Goal: Task Accomplishment & Management: Use online tool/utility

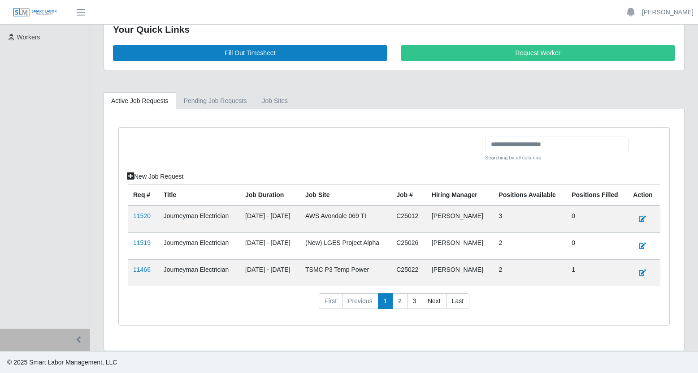
scroll to position [139, 0]
click at [138, 242] on link "11519" at bounding box center [141, 242] width 17 height 7
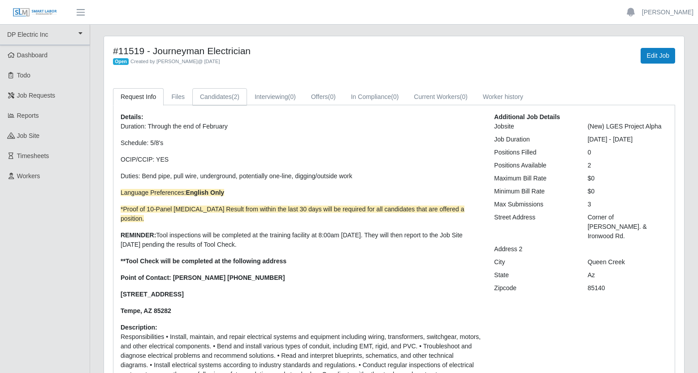
click at [223, 96] on link "Candidates (2)" at bounding box center [219, 96] width 55 height 17
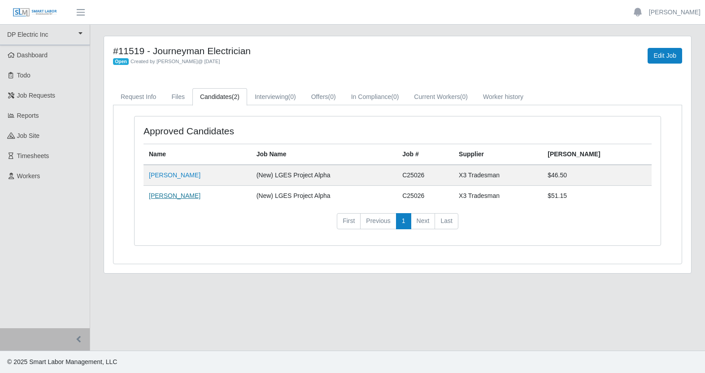
click at [178, 197] on link "Cristobal Alba" at bounding box center [175, 195] width 52 height 7
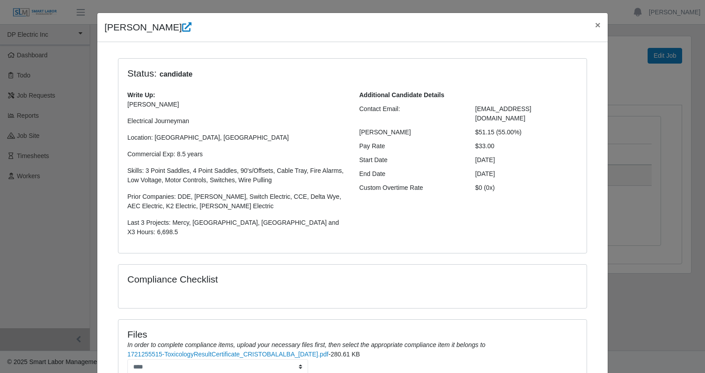
scroll to position [102, 0]
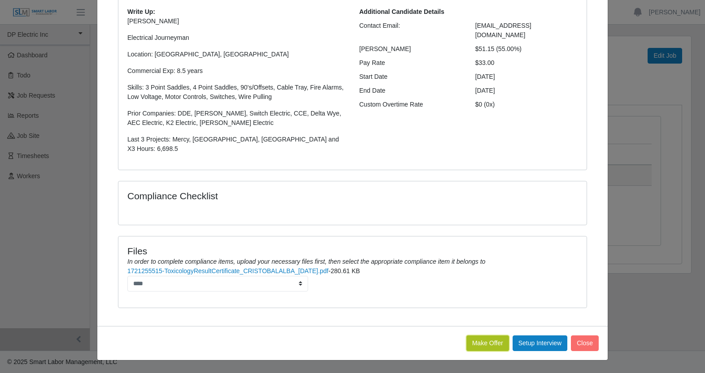
click at [489, 345] on button "Make Offer" at bounding box center [487, 344] width 43 height 16
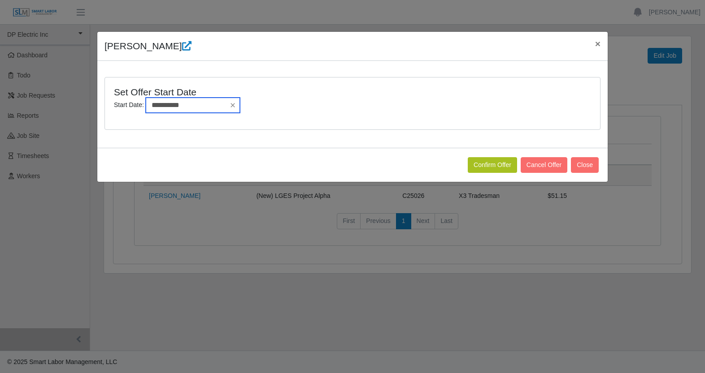
click at [196, 106] on input "**********" at bounding box center [193, 105] width 94 height 15
click at [495, 162] on button "Confirm Offer" at bounding box center [492, 165] width 49 height 16
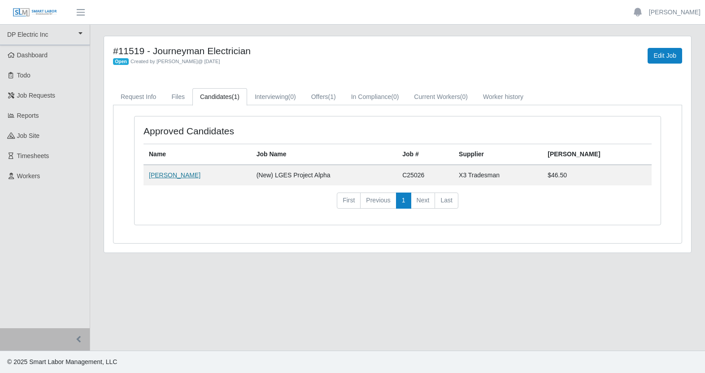
click at [165, 175] on link "[PERSON_NAME]" at bounding box center [175, 175] width 52 height 7
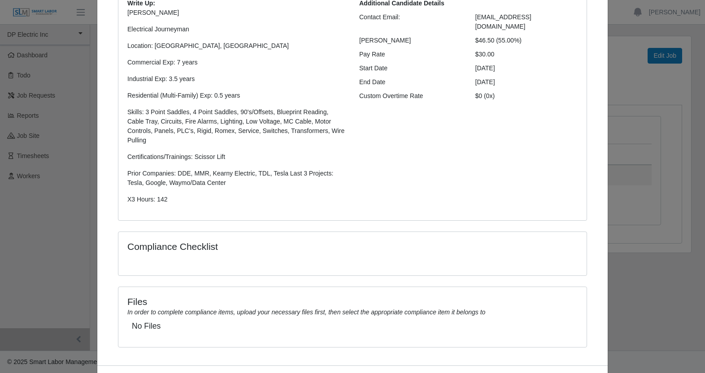
scroll to position [150, 0]
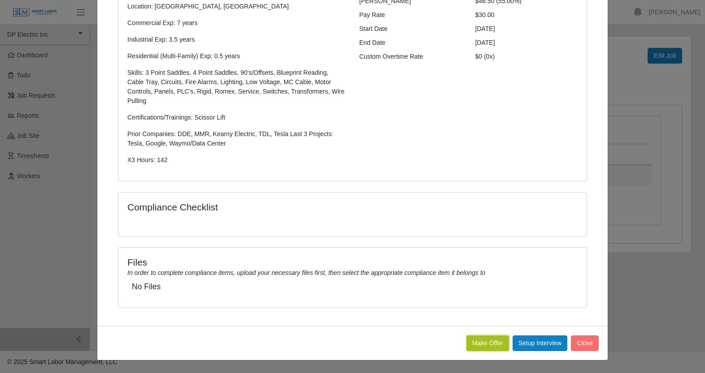
click at [477, 345] on button "Make Offer" at bounding box center [487, 344] width 43 height 16
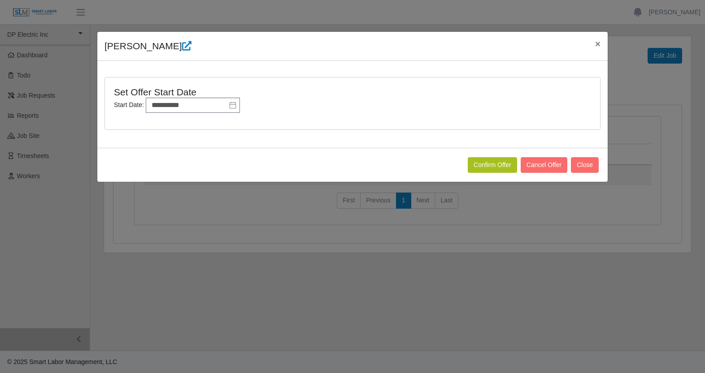
scroll to position [0, 0]
click at [474, 169] on button "Confirm Offer" at bounding box center [492, 165] width 49 height 16
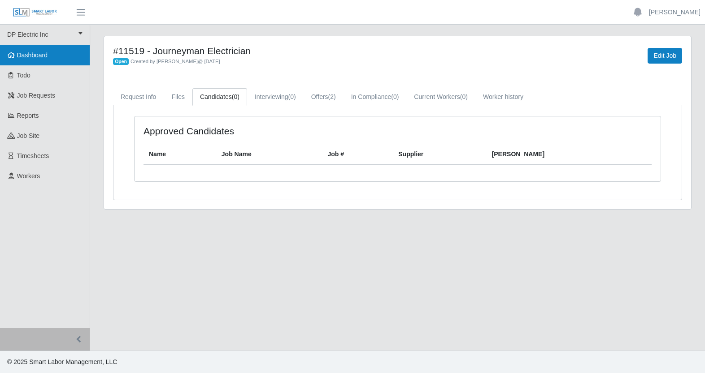
click at [31, 55] on span "Dashboard" at bounding box center [32, 55] width 31 height 7
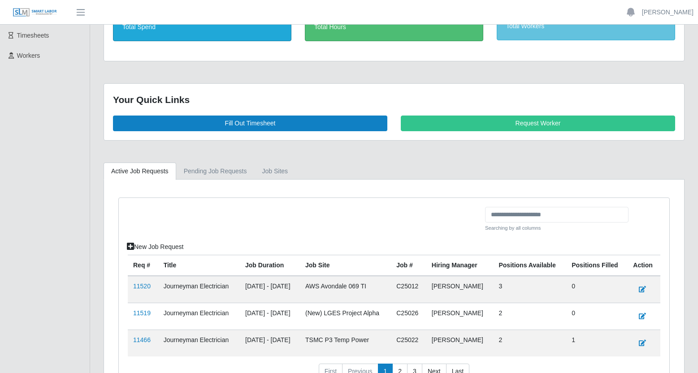
scroll to position [139, 0]
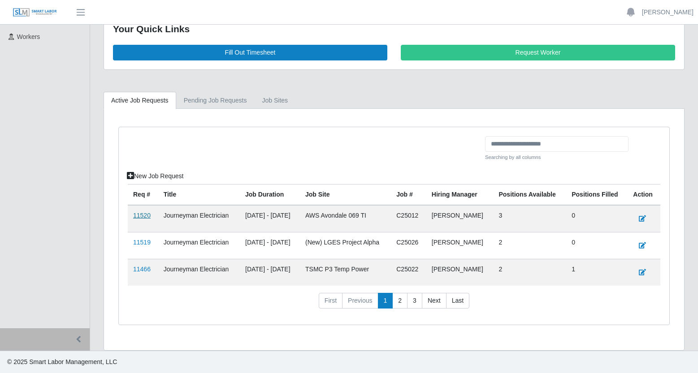
click at [141, 215] on link "11520" at bounding box center [141, 215] width 17 height 7
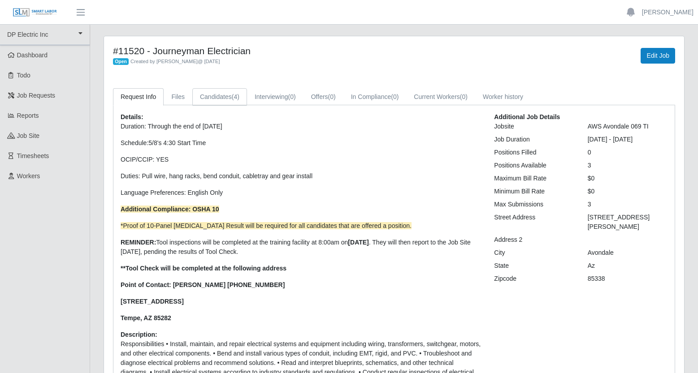
click at [227, 95] on link "Candidates (4)" at bounding box center [219, 96] width 55 height 17
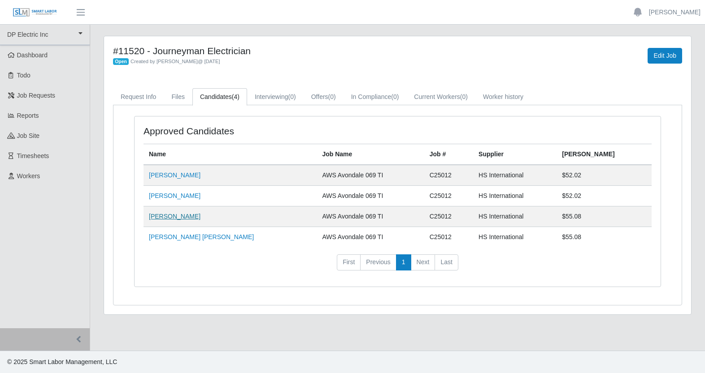
click at [174, 218] on link "Jose Marin" at bounding box center [175, 216] width 52 height 7
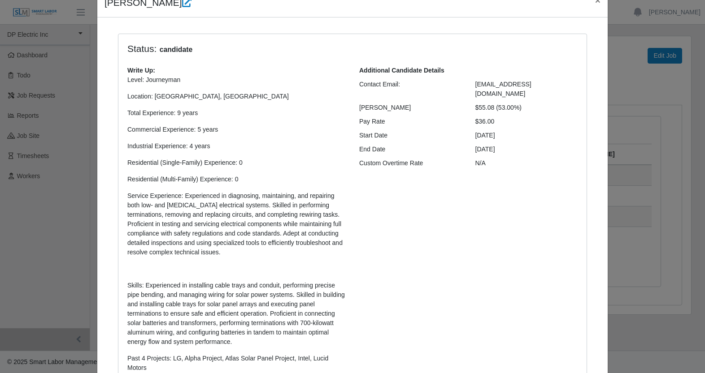
scroll to position [33, 0]
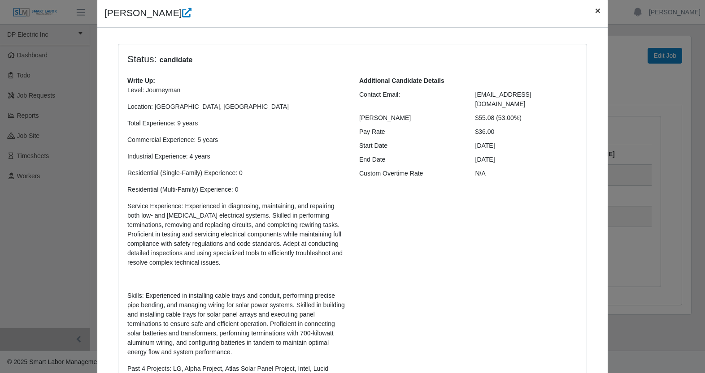
click at [596, 13] on span "×" at bounding box center [597, 10] width 5 height 10
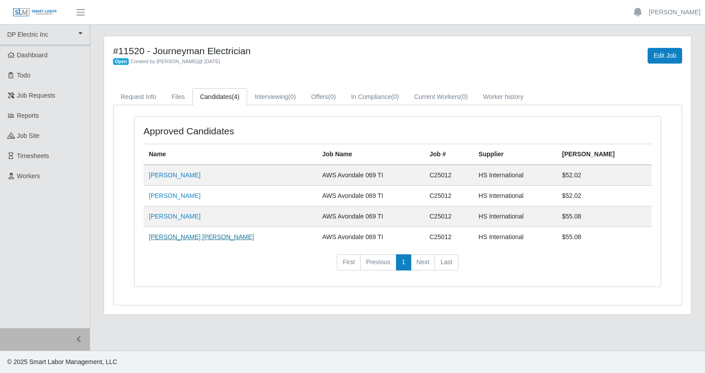
click at [181, 239] on link "Luis Marcano Gil" at bounding box center [201, 237] width 105 height 7
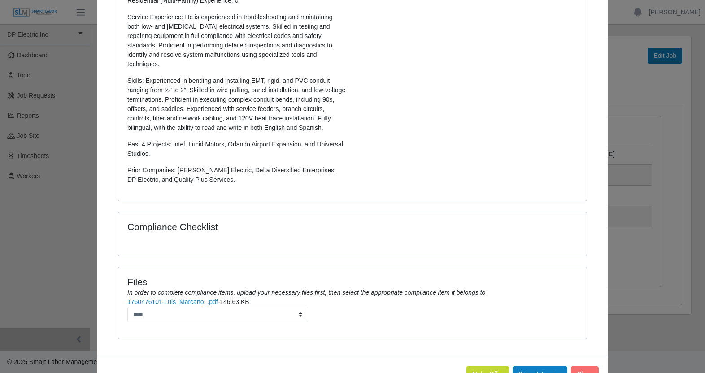
scroll to position [263, 0]
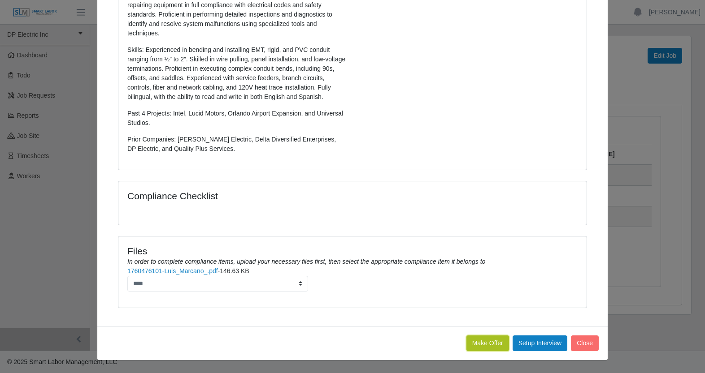
click at [472, 350] on button "Make Offer" at bounding box center [487, 344] width 43 height 16
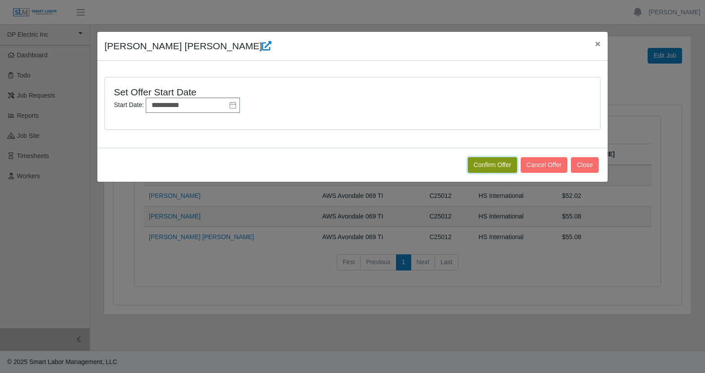
click at [491, 166] on button "Confirm Offer" at bounding box center [492, 165] width 49 height 16
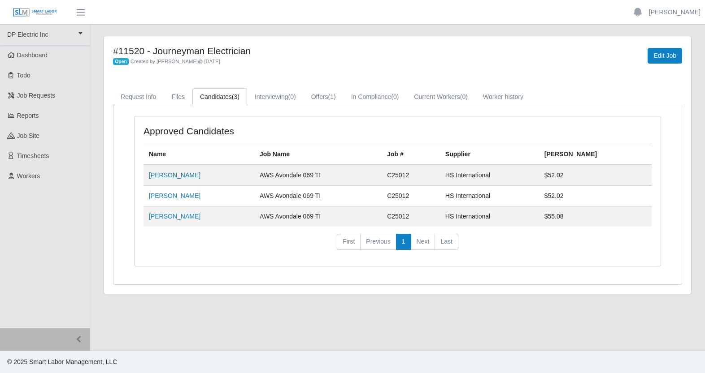
click at [183, 176] on link "[PERSON_NAME]" at bounding box center [175, 175] width 52 height 7
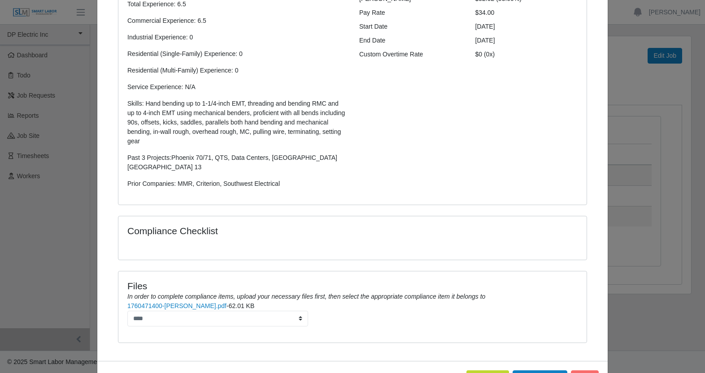
scroll to position [153, 0]
click at [213, 302] on link "1760471400-Juan Gutierrez Resume.pdf" at bounding box center [176, 305] width 99 height 7
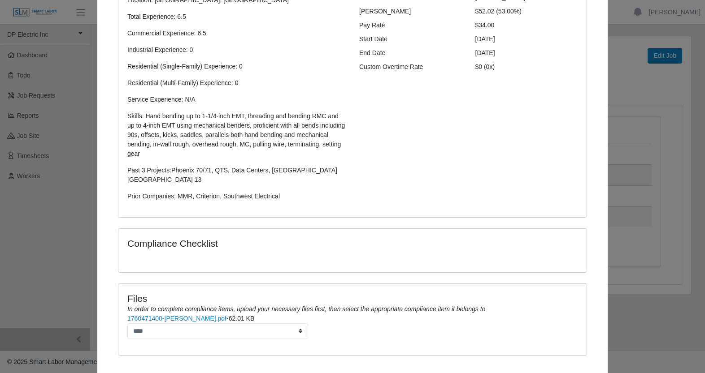
click at [627, 101] on div "Juan Gutierrez × Status: candidate Write Up: Level: Journeyman Location: Phoeni…" at bounding box center [352, 186] width 705 height 373
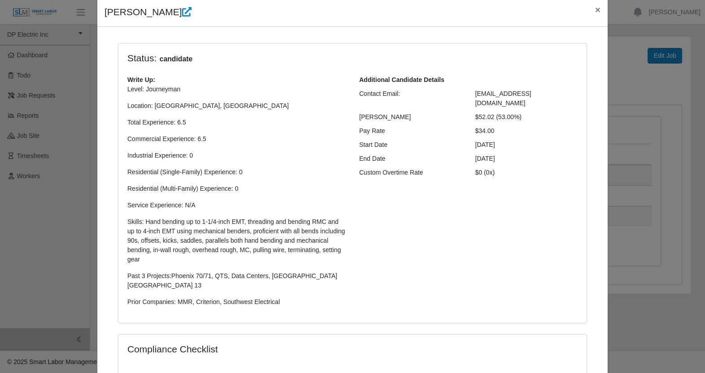
scroll to position [0, 0]
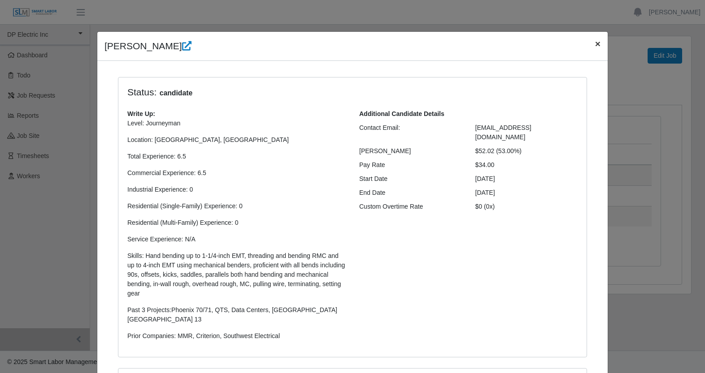
click at [595, 46] on span "×" at bounding box center [597, 44] width 5 height 10
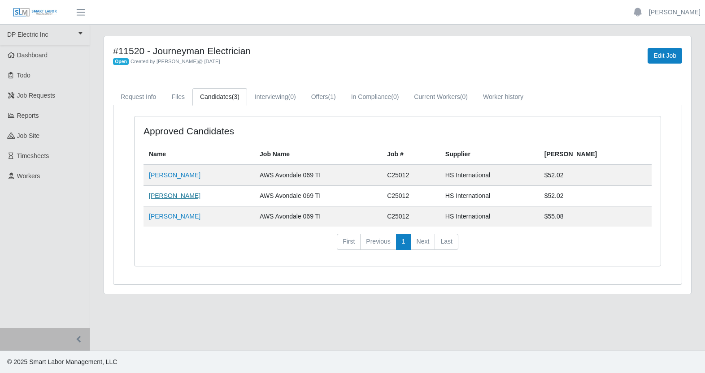
click at [200, 199] on link "Miguel Alejandro Corral" at bounding box center [175, 195] width 52 height 7
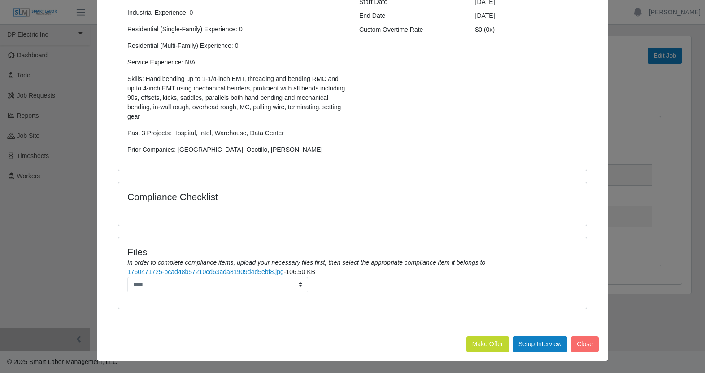
scroll to position [178, 0]
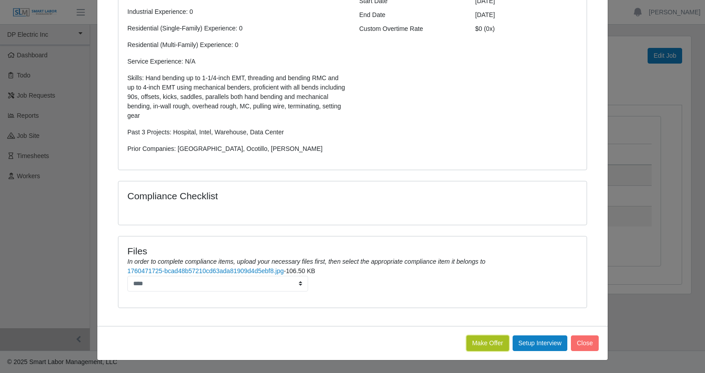
click at [492, 346] on button "Make Offer" at bounding box center [487, 344] width 43 height 16
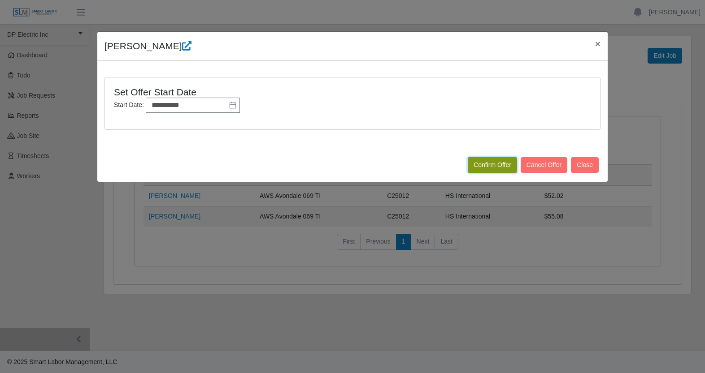
click at [478, 162] on button "Confirm Offer" at bounding box center [492, 165] width 49 height 16
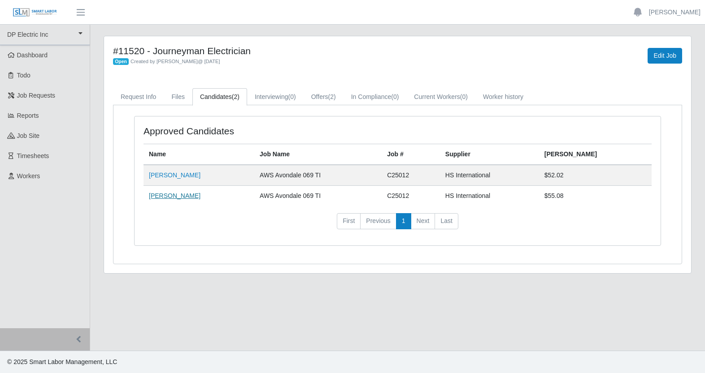
click at [171, 198] on link "[PERSON_NAME]" at bounding box center [175, 195] width 52 height 7
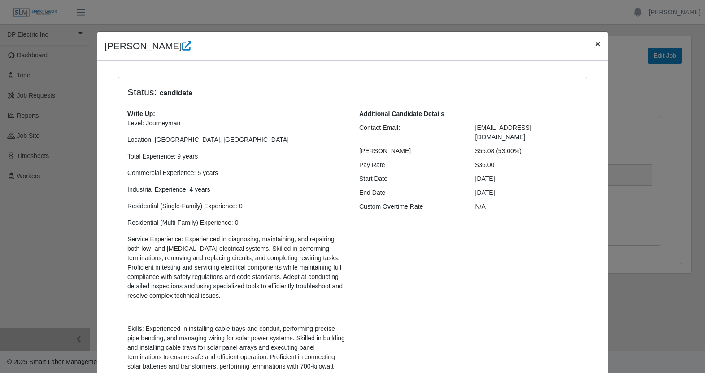
click at [595, 44] on span "×" at bounding box center [597, 44] width 5 height 10
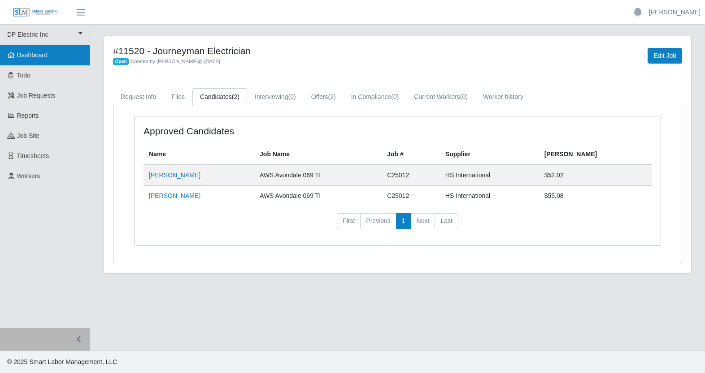
click at [34, 58] on span "Dashboard" at bounding box center [32, 55] width 31 height 7
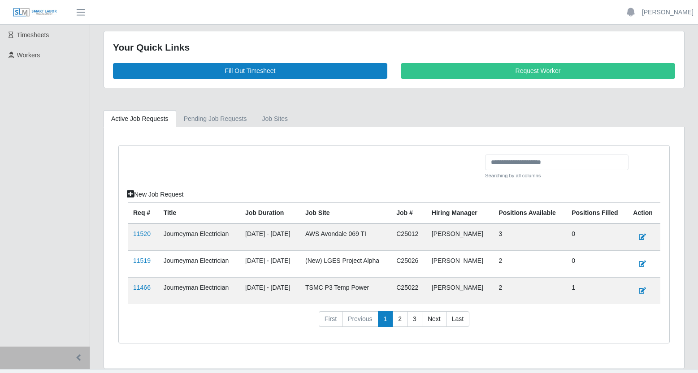
scroll to position [139, 0]
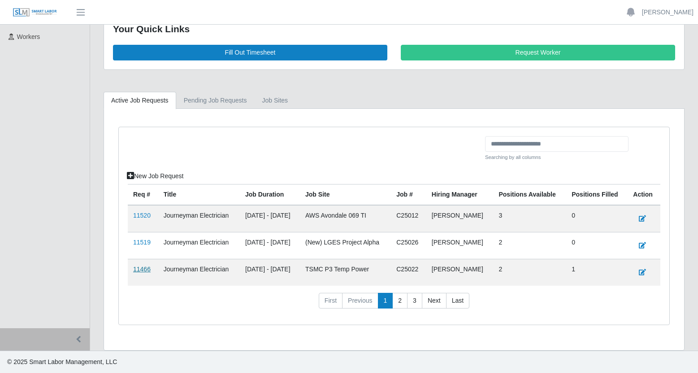
click at [141, 267] on link "11466" at bounding box center [141, 269] width 17 height 7
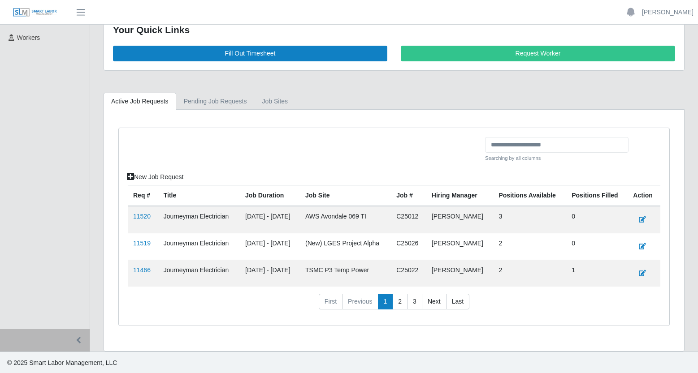
scroll to position [139, 0]
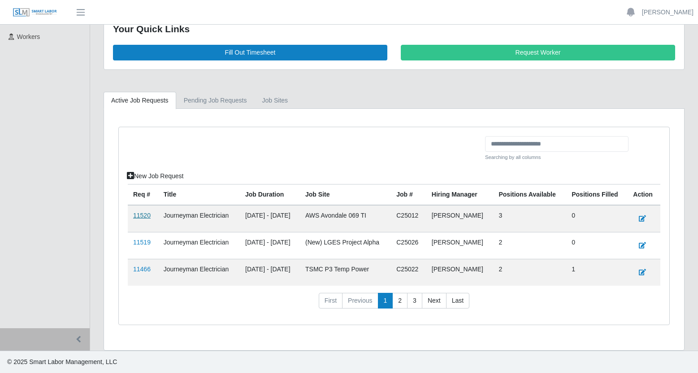
click at [139, 215] on link "11520" at bounding box center [141, 215] width 17 height 7
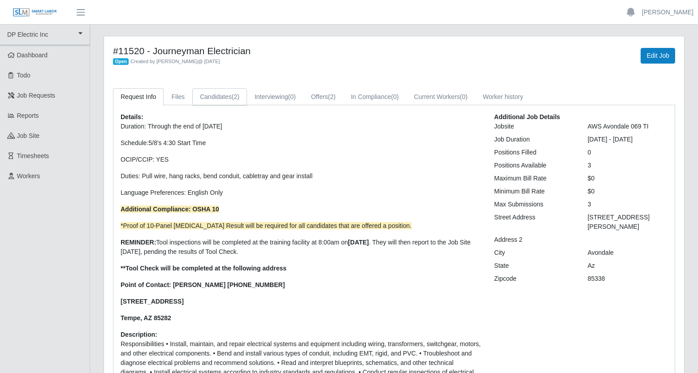
click at [233, 98] on link "Candidates (2)" at bounding box center [219, 96] width 55 height 17
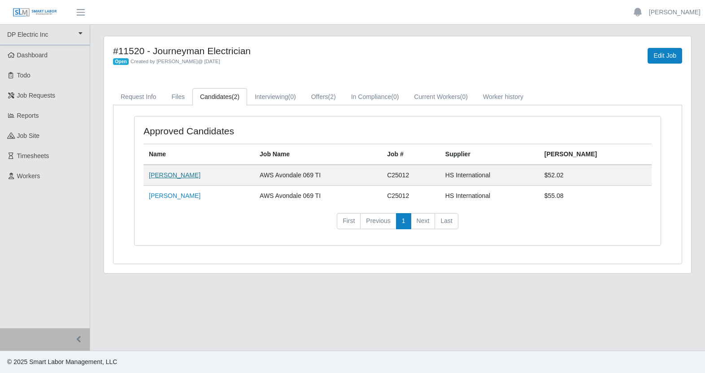
click at [185, 176] on link "[PERSON_NAME]" at bounding box center [175, 175] width 52 height 7
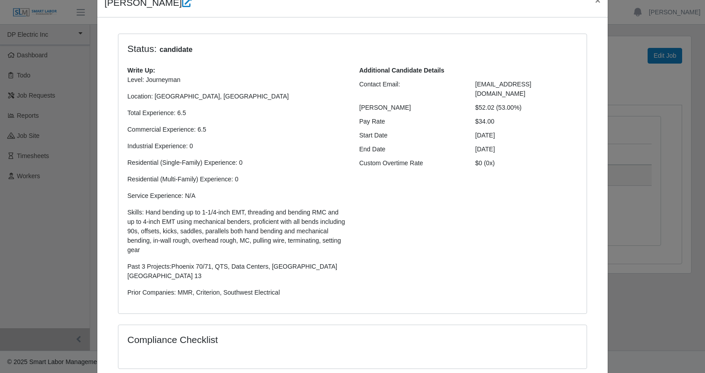
scroll to position [54, 0]
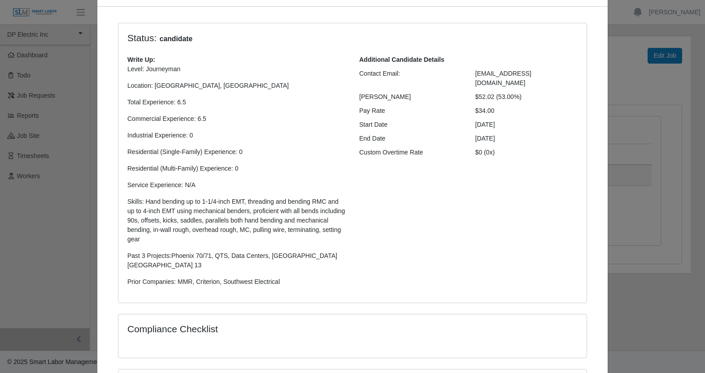
drag, startPoint x: 290, startPoint y: 275, endPoint x: 121, endPoint y: 36, distance: 293.1
click at [121, 36] on div "Status: candidate Write Up: Level: Journeyman Location: Phoenix, AZ Total Exper…" at bounding box center [352, 163] width 468 height 280
drag, startPoint x: 242, startPoint y: 58, endPoint x: 59, endPoint y: 94, distance: 186.4
click at [242, 58] on div "Write Up: Level: Journeyman Location: Phoenix, AZ Total Experience: 6.5 Commerc…" at bounding box center [237, 174] width 232 height 239
drag, startPoint x: 302, startPoint y: 276, endPoint x: 121, endPoint y: 35, distance: 300.9
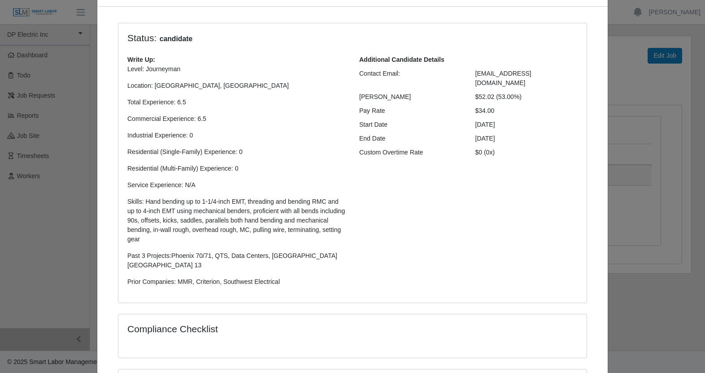
click at [121, 35] on div "Status: candidate Write Up: Level: Journeyman Location: Phoenix, AZ Total Exper…" at bounding box center [352, 163] width 468 height 280
click at [272, 117] on p "Commercial Experience: 6.5" at bounding box center [236, 118] width 218 height 9
drag, startPoint x: 297, startPoint y: 272, endPoint x: 132, endPoint y: 30, distance: 292.3
click at [132, 30] on div "Status: candidate Write Up: Level: Journeyman Location: Phoenix, AZ Total Exper…" at bounding box center [352, 163] width 468 height 280
click at [250, 98] on p "Total Experience: 6.5" at bounding box center [236, 102] width 218 height 9
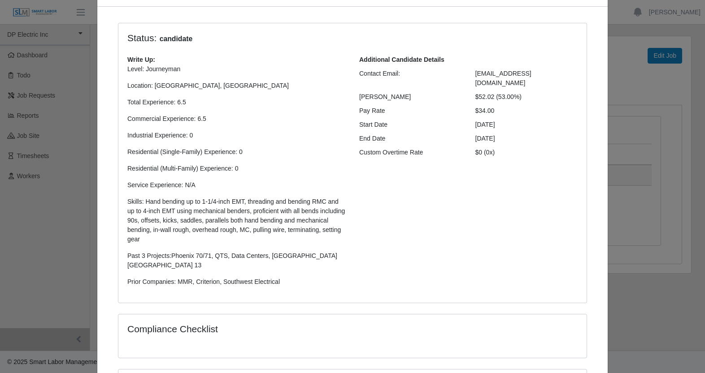
drag, startPoint x: 303, startPoint y: 277, endPoint x: 137, endPoint y: 39, distance: 289.9
click at [123, 35] on div "Status: candidate Write Up: Level: Journeyman Location: Phoenix, AZ Total Exper…" at bounding box center [352, 163] width 468 height 280
click at [277, 88] on p "Location: Phoenix, AZ" at bounding box center [236, 85] width 218 height 9
drag, startPoint x: 312, startPoint y: 271, endPoint x: 103, endPoint y: 32, distance: 317.4
click at [104, 32] on div "Status: candidate Write Up: Level: Journeyman Location: Phoenix, AZ Total Exper…" at bounding box center [352, 238] width 496 height 430
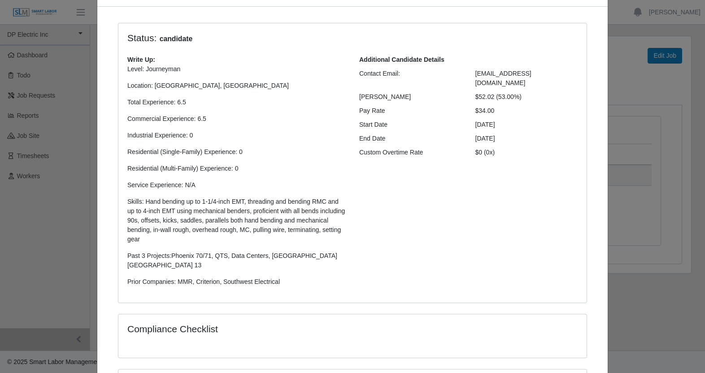
click at [250, 97] on p "Level: Journeyman Location: Phoenix, AZ Total Experience: 6.5 Commercial Experi…" at bounding box center [236, 176] width 218 height 222
drag, startPoint x: 322, startPoint y: 275, endPoint x: 93, endPoint y: 33, distance: 333.6
click at [93, 33] on div "Juan Gutierrez × Status: candidate Write Up: Level: Journeyman Location: Phoeni…" at bounding box center [352, 186] width 705 height 373
click at [256, 110] on p "Level: Journeyman Location: Phoenix, AZ Total Experience: 6.5 Commercial Experi…" at bounding box center [236, 176] width 218 height 222
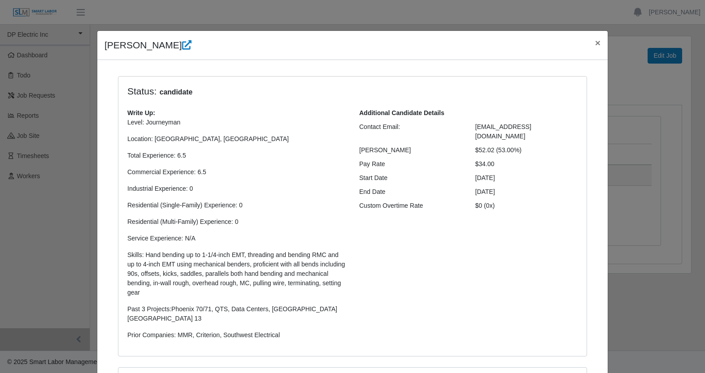
scroll to position [0, 0]
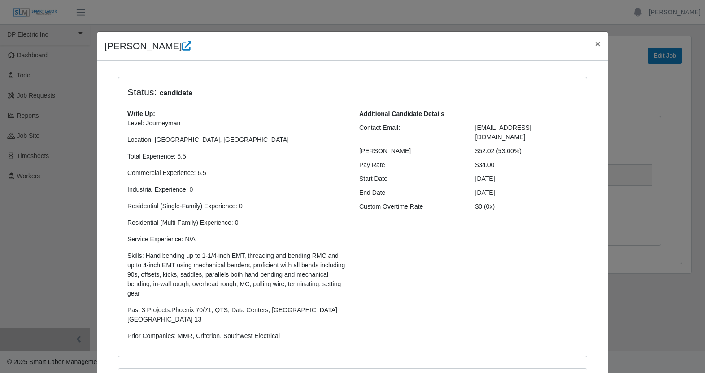
drag, startPoint x: 537, startPoint y: 289, endPoint x: 95, endPoint y: 39, distance: 507.5
click at [97, 39] on div "Juan Gutierrez × Status: candidate Write Up: Level: Journeyman Location: Phoeni…" at bounding box center [352, 289] width 511 height 517
click at [256, 55] on div "Juan Gutierrez ×" at bounding box center [352, 46] width 510 height 29
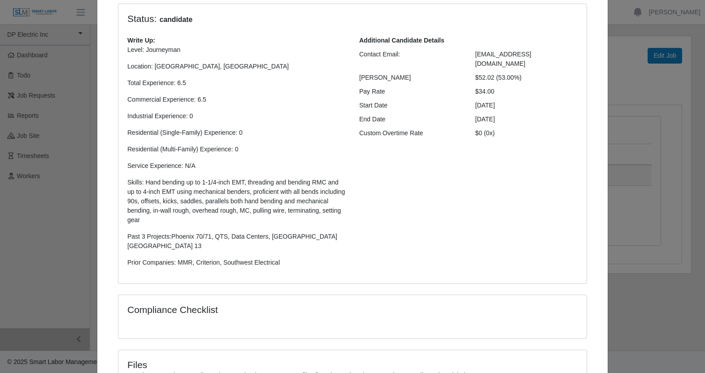
scroll to position [13, 0]
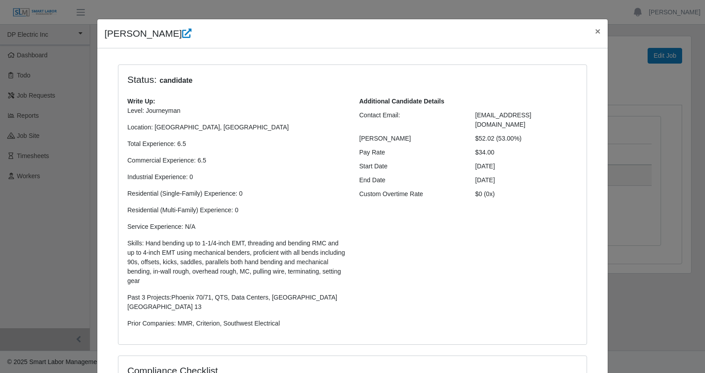
drag, startPoint x: 526, startPoint y: 320, endPoint x: 105, endPoint y: 57, distance: 495.9
click at [105, 57] on div "Status: candidate Write Up: Level: Journeyman Location: Phoenix, AZ Total Exper…" at bounding box center [352, 274] width 510 height 453
click at [266, 142] on p "Total Experience: 6.5" at bounding box center [236, 143] width 218 height 9
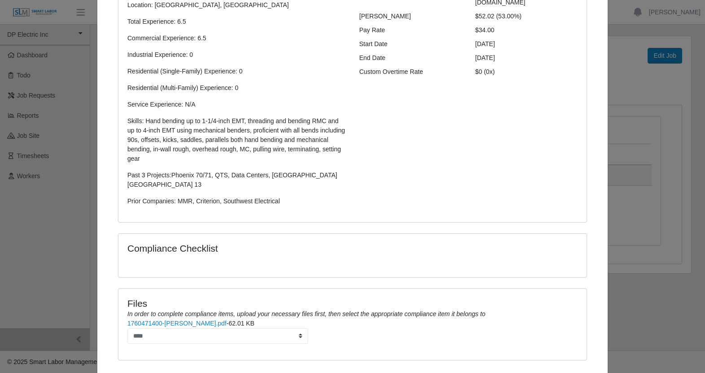
scroll to position [178, 0]
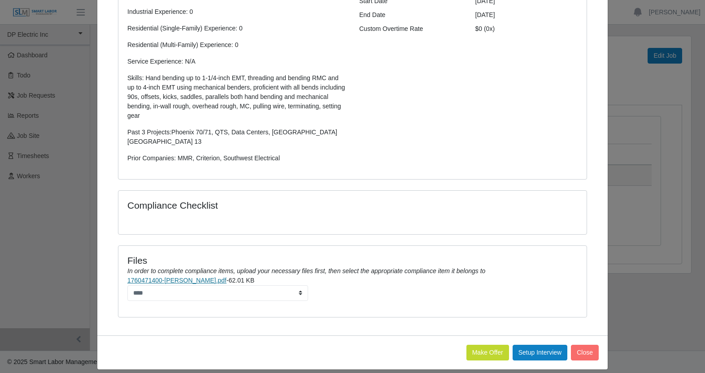
click at [220, 277] on link "1760471400-Juan Gutierrez Resume.pdf" at bounding box center [176, 280] width 99 height 7
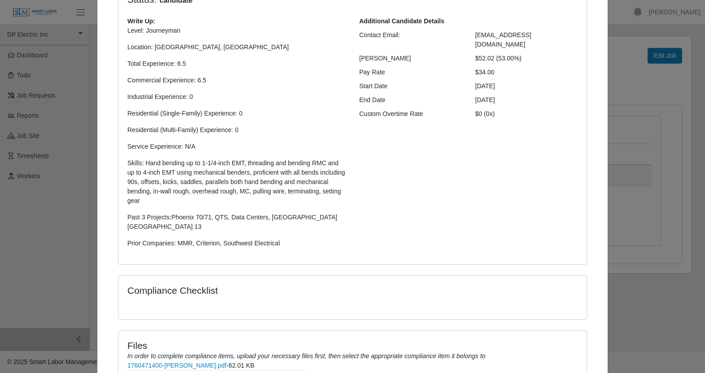
scroll to position [168, 0]
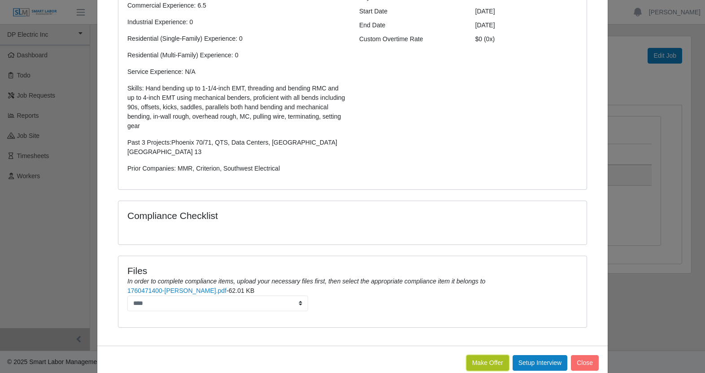
click at [467, 356] on button "Make Offer" at bounding box center [487, 364] width 43 height 16
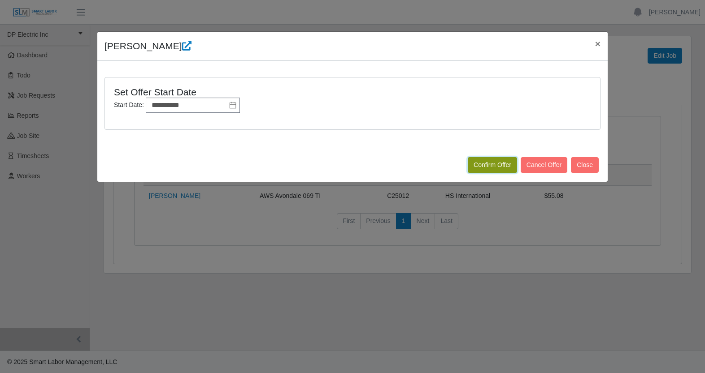
click at [499, 166] on button "Confirm Offer" at bounding box center [492, 165] width 49 height 16
